Goal: Check status: Check status

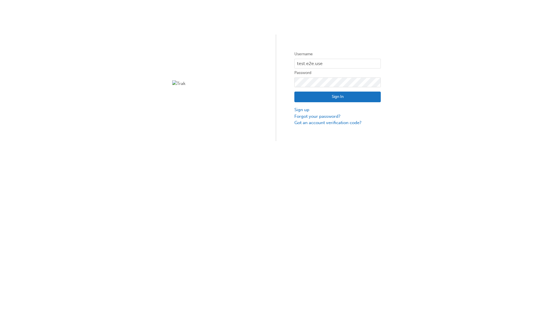
type input "test.e2e.user31"
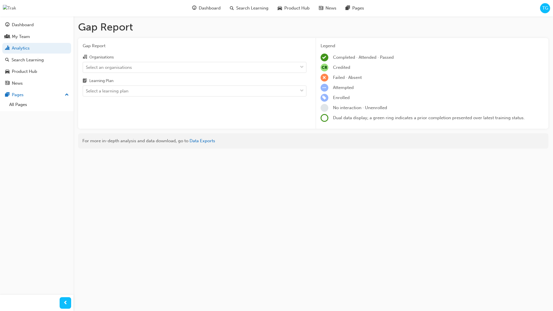
click at [86, 67] on input "Organisations Select an organisations" at bounding box center [86, 66] width 1 height 5
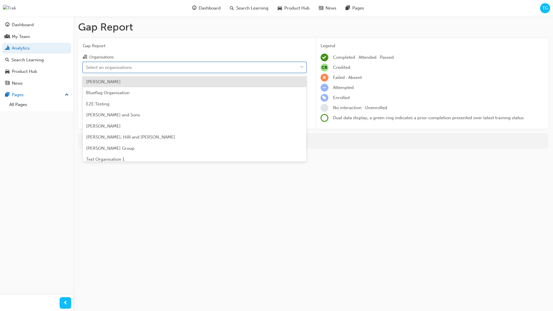
click at [86, 91] on input "Learning Plan Select a learning plan" at bounding box center [86, 90] width 1 height 5
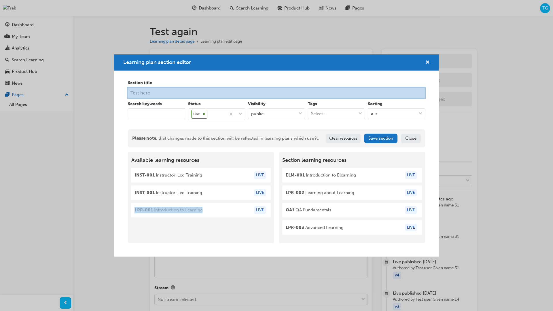
click at [166, 93] on div at bounding box center [276, 93] width 299 height 12
click at [180, 95] on div at bounding box center [276, 93] width 299 height 12
click at [169, 93] on div at bounding box center [276, 93] width 299 height 12
click at [156, 96] on div at bounding box center [276, 93] width 299 height 12
